Goal: Task Accomplishment & Management: Manage account settings

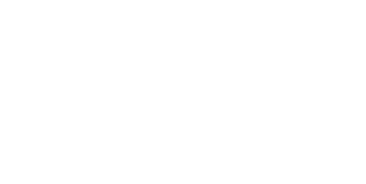
click at [230, 145] on button "button" at bounding box center [226, 142] width 7 height 7
click at [181, 90] on button "Clock Off" at bounding box center [164, 90] width 31 height 9
click at [306, 29] on button "Close" at bounding box center [295, 31] width 21 height 9
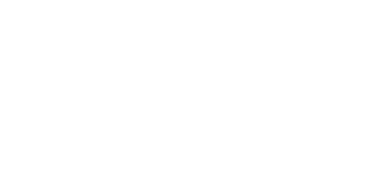
click at [60, 52] on div "Collaborate" at bounding box center [48, 50] width 23 height 5
click at [306, 33] on button "Close" at bounding box center [295, 31] width 21 height 9
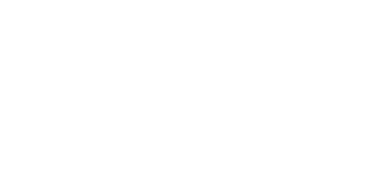
click at [53, 77] on div "Tracking" at bounding box center [45, 78] width 16 height 5
click at [225, 141] on button "button" at bounding box center [221, 142] width 7 height 7
click at [181, 90] on button "Clock On" at bounding box center [164, 90] width 31 height 9
